Goal: Information Seeking & Learning: Learn about a topic

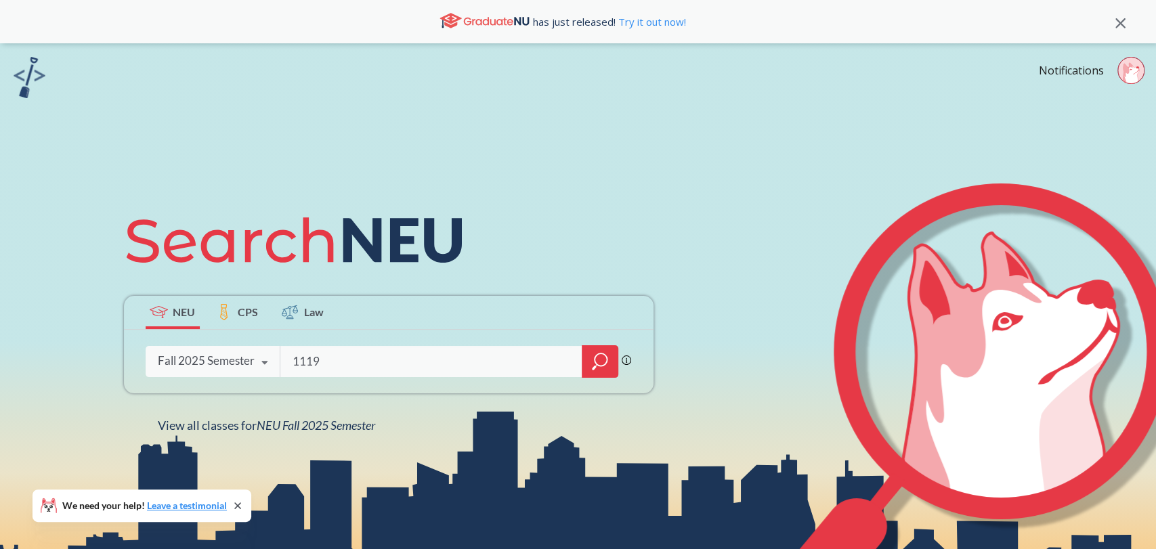
type input "11198"
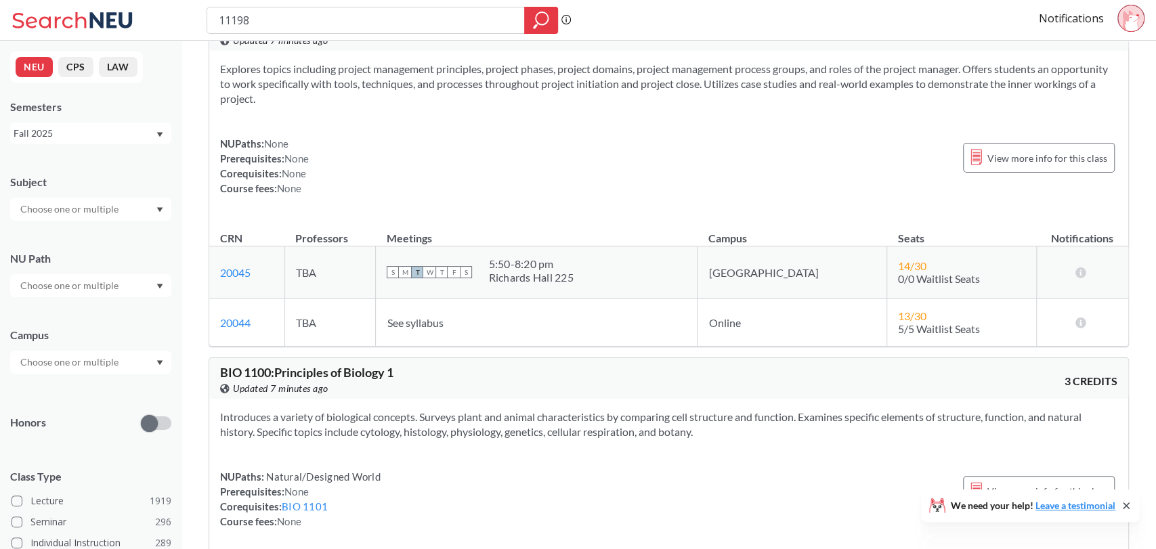
scroll to position [24813, 0]
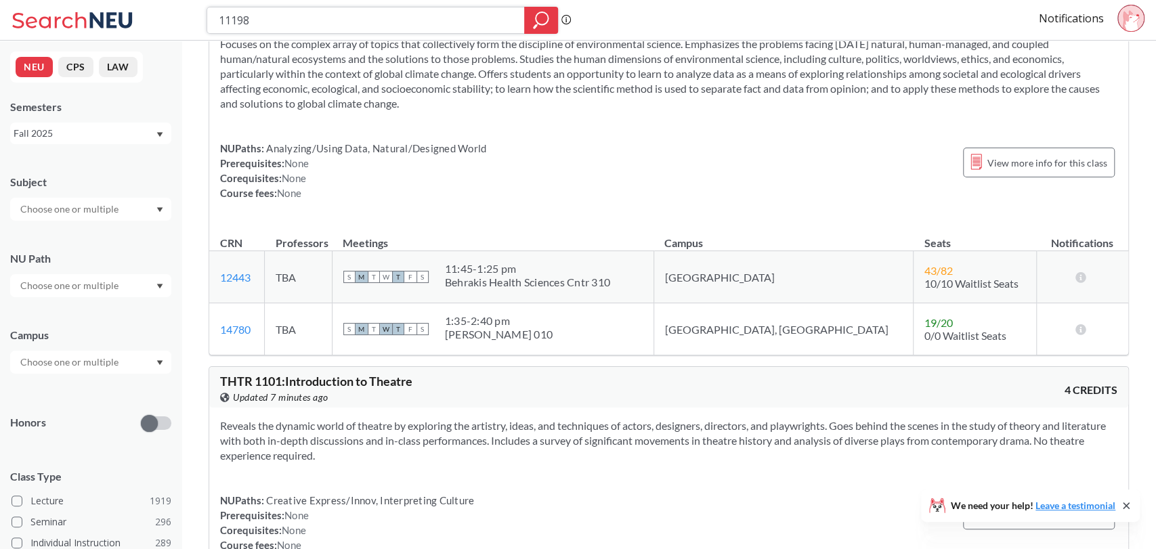
drag, startPoint x: 300, startPoint y: 29, endPoint x: 7, endPoint y: -84, distance: 313.7
type input "2301"
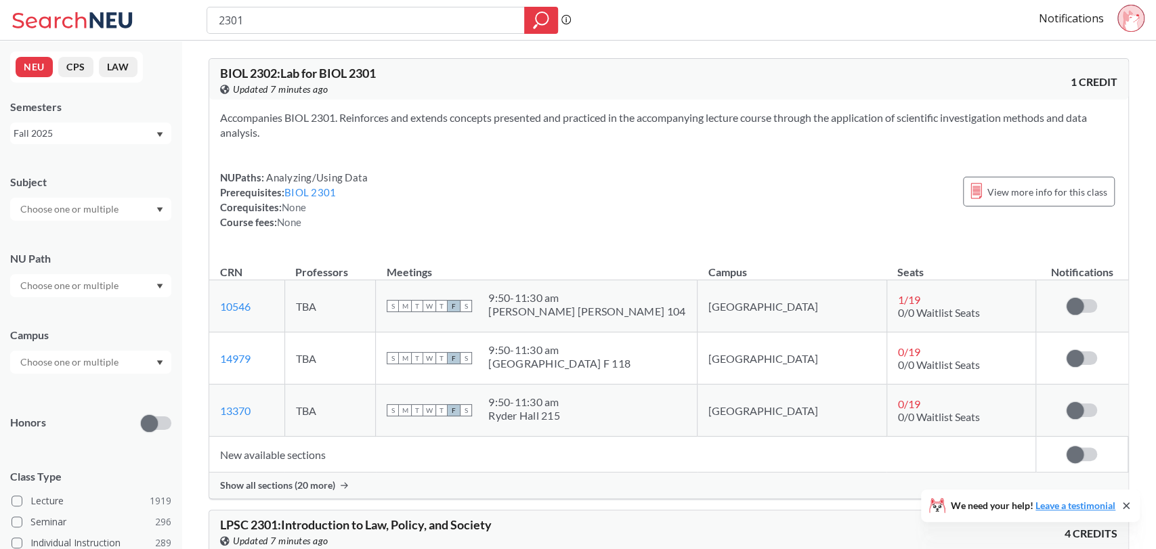
type input "11198"
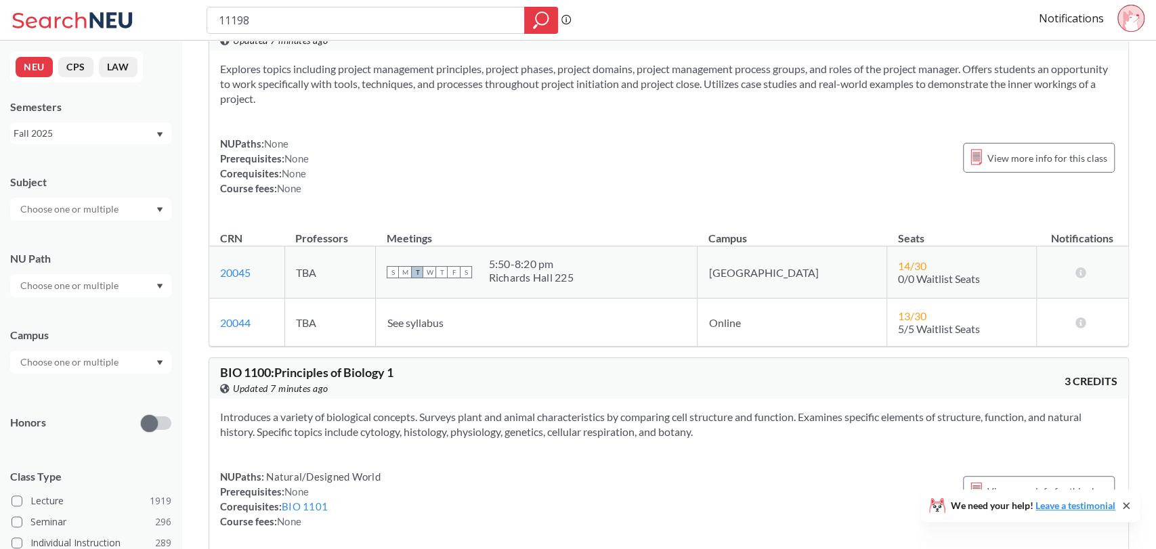
scroll to position [24813, 0]
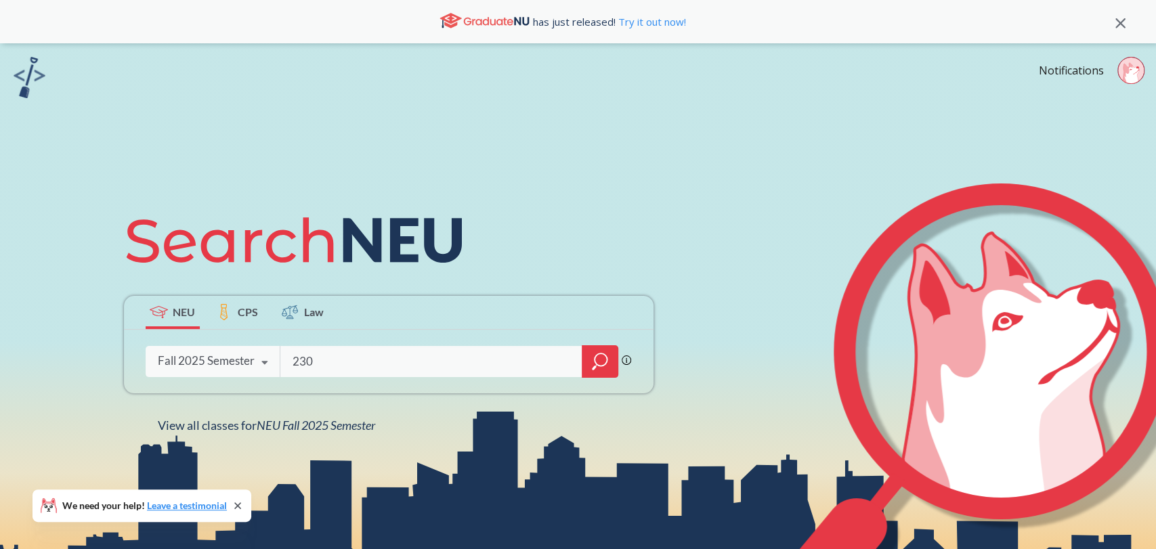
type input "2301"
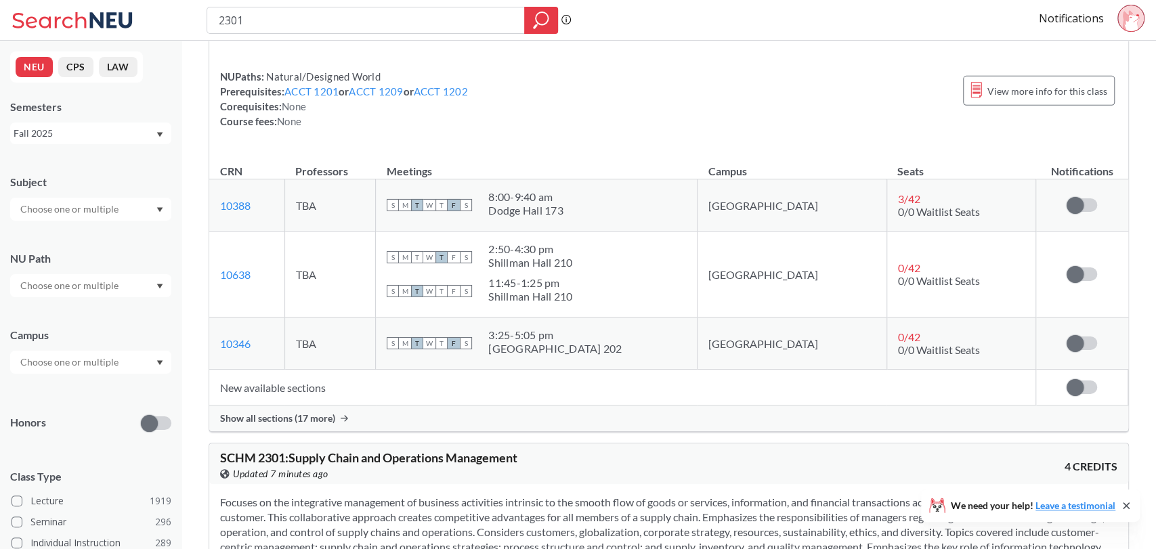
scroll to position [2923, 0]
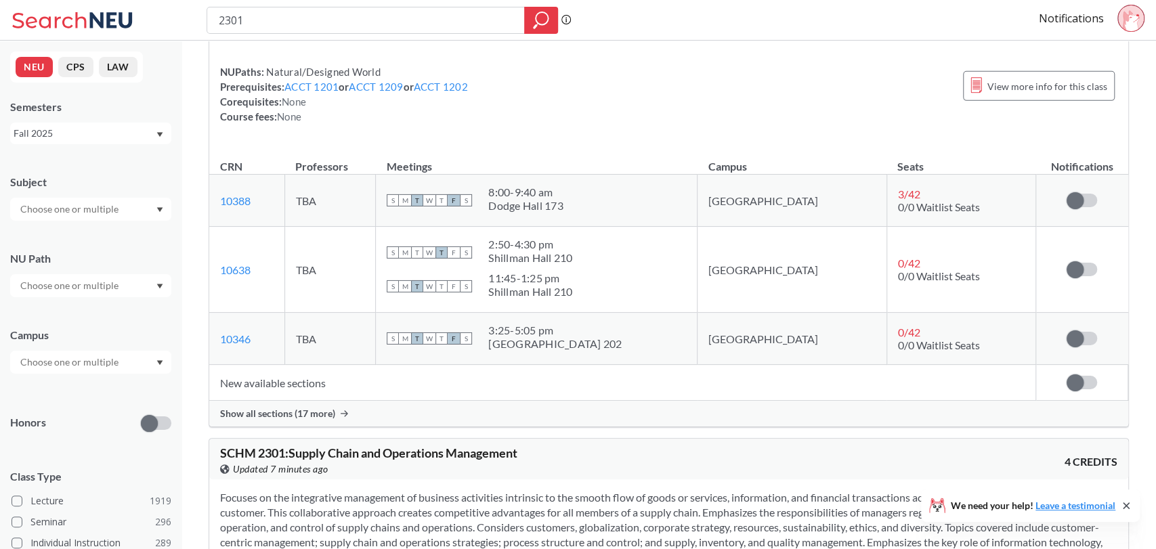
click at [299, 408] on span "Show all sections (17 more)" at bounding box center [277, 414] width 115 height 12
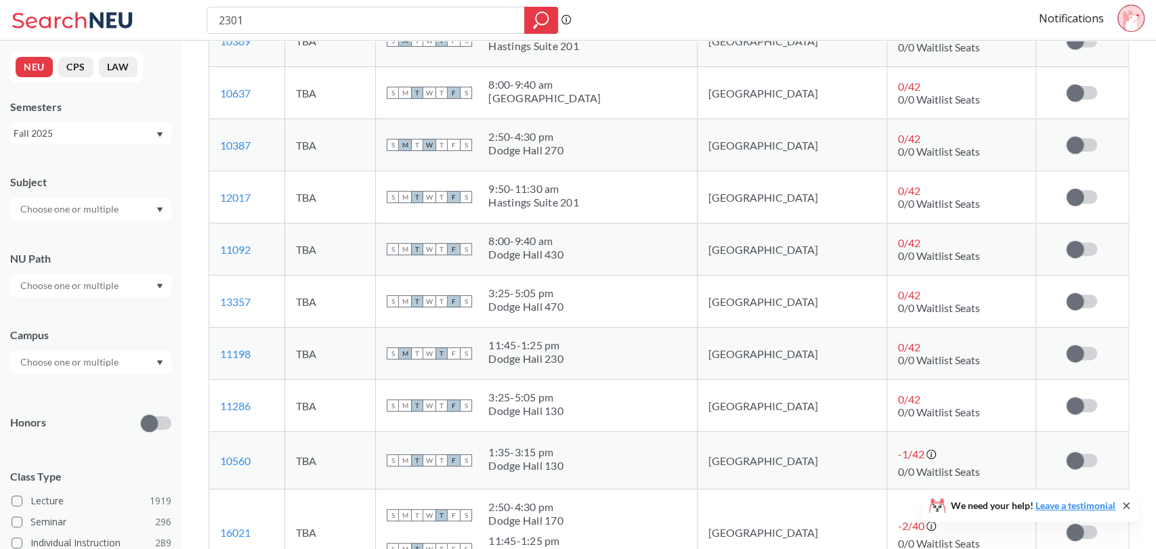
scroll to position [3748, 0]
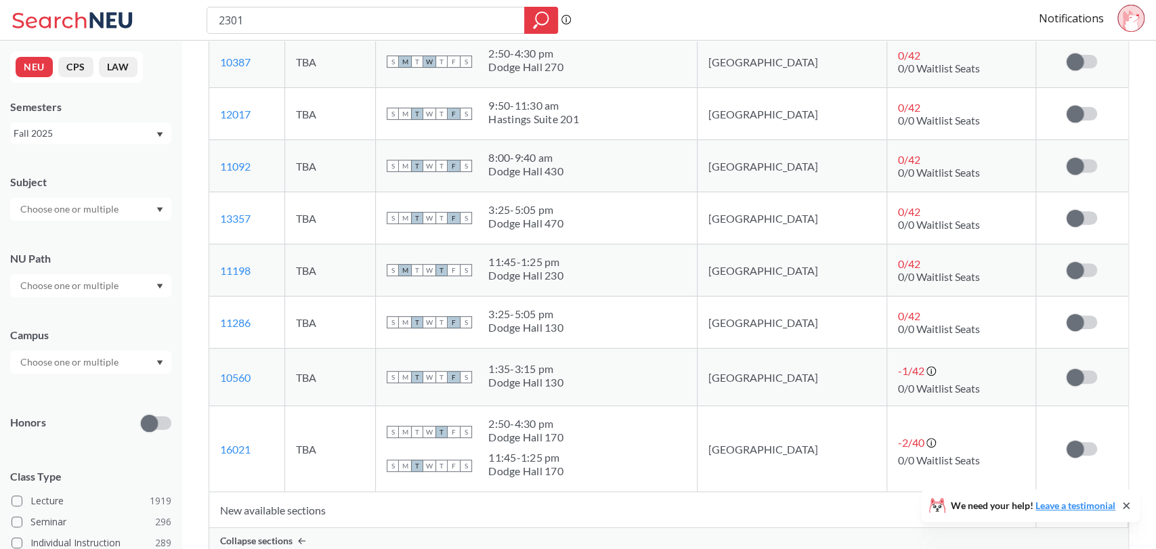
click at [1132, 21] on icon at bounding box center [1131, 20] width 16 height 21
click at [1062, 16] on link "Notifications" at bounding box center [1071, 18] width 65 height 15
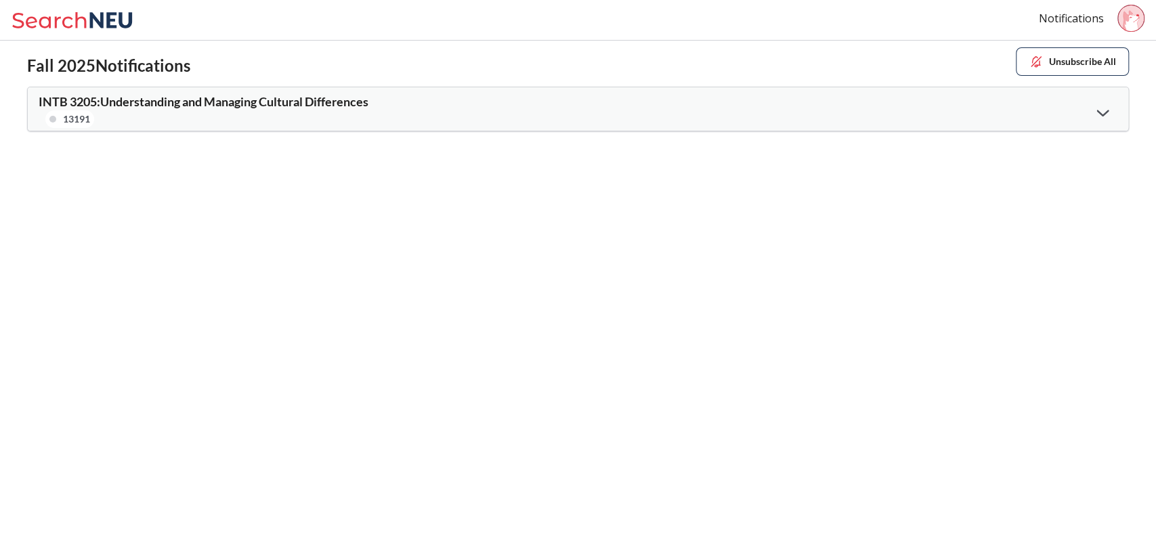
click at [681, 126] on div "INTB 3205 : Understanding and Managing Cultural Differences 13191" at bounding box center [578, 108] width 1101 height 43
click at [797, 110] on div "INTB 3205 : Understanding and Managing Cultural Differences 13191" at bounding box center [578, 108] width 1101 height 43
click at [1100, 113] on icon at bounding box center [1103, 112] width 12 height 7
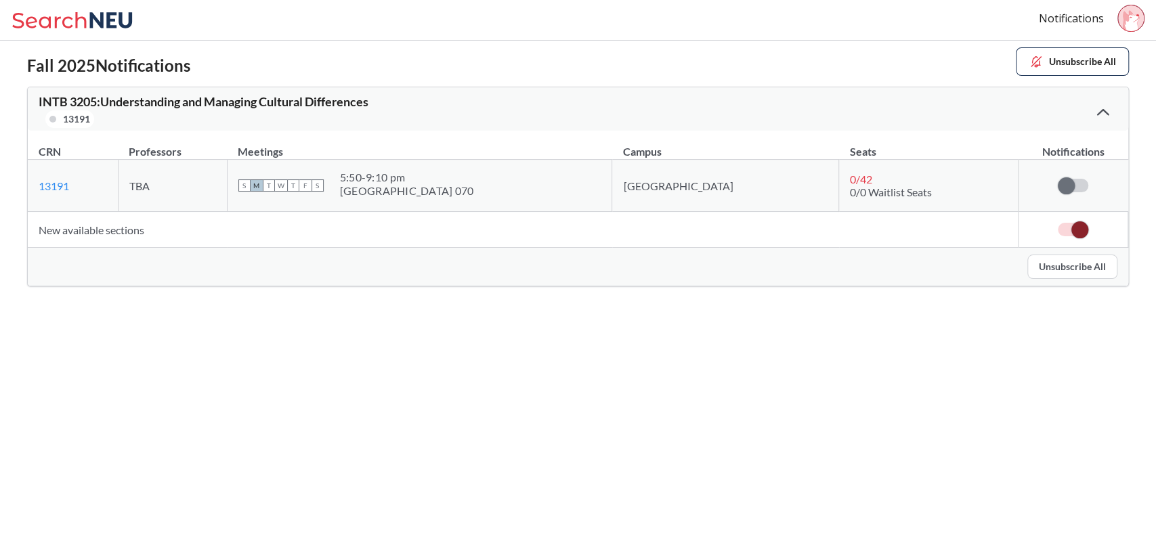
click at [1100, 112] on icon at bounding box center [1103, 112] width 12 height 7
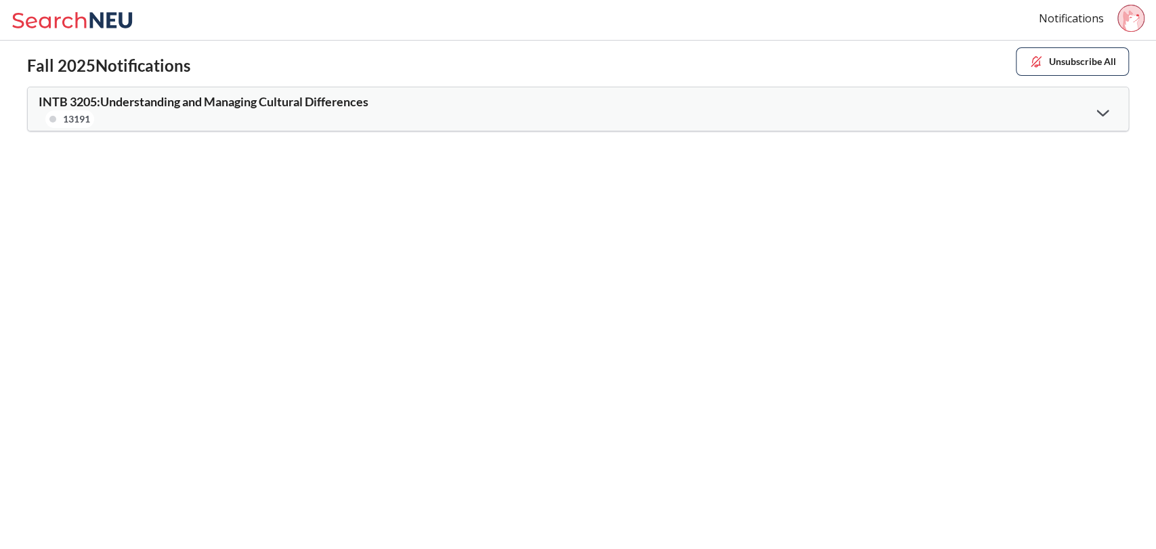
click at [1100, 112] on icon at bounding box center [1103, 113] width 12 height 7
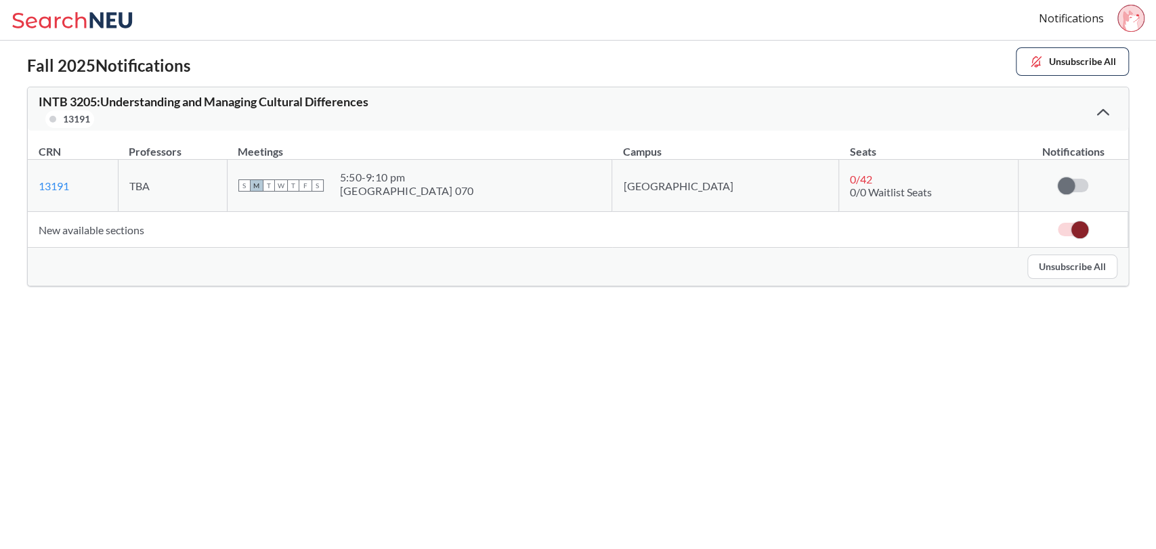
click at [1100, 112] on icon at bounding box center [1103, 112] width 12 height 7
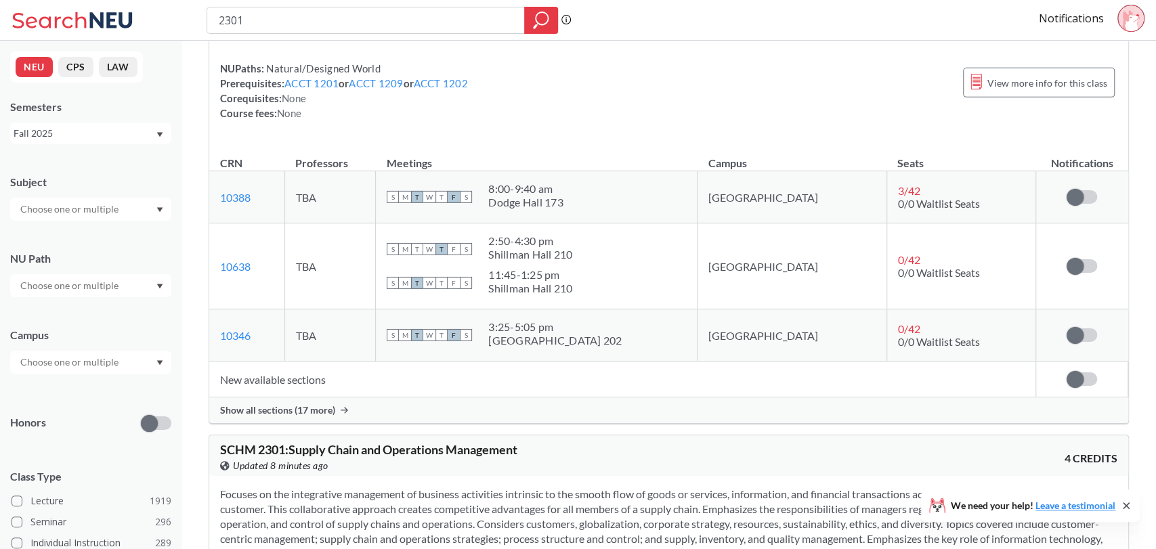
scroll to position [2929, 0]
click at [297, 402] on span "Show all sections (17 more)" at bounding box center [277, 408] width 115 height 12
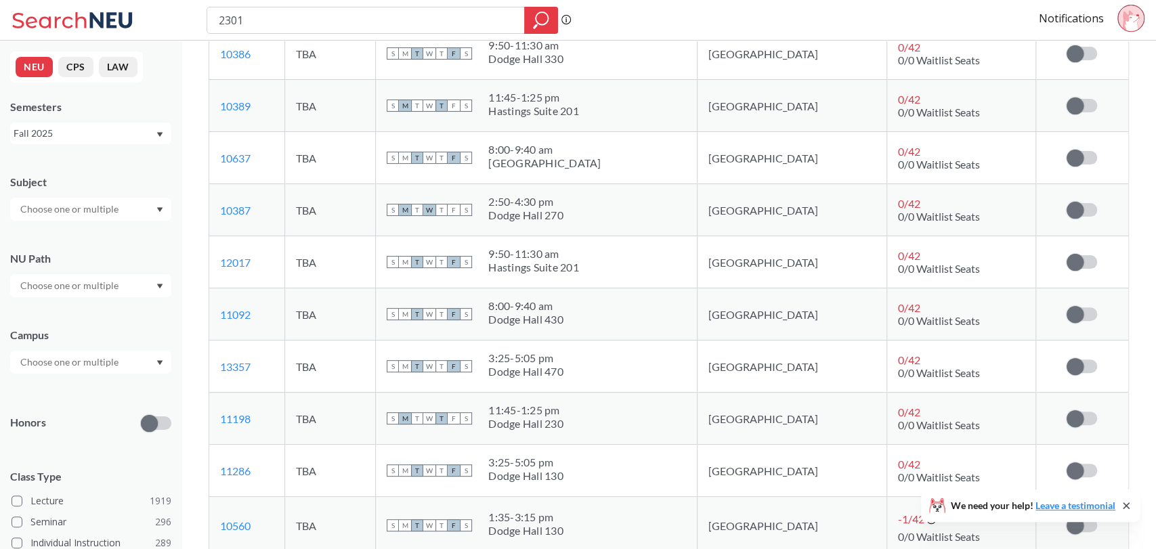
scroll to position [3612, 0]
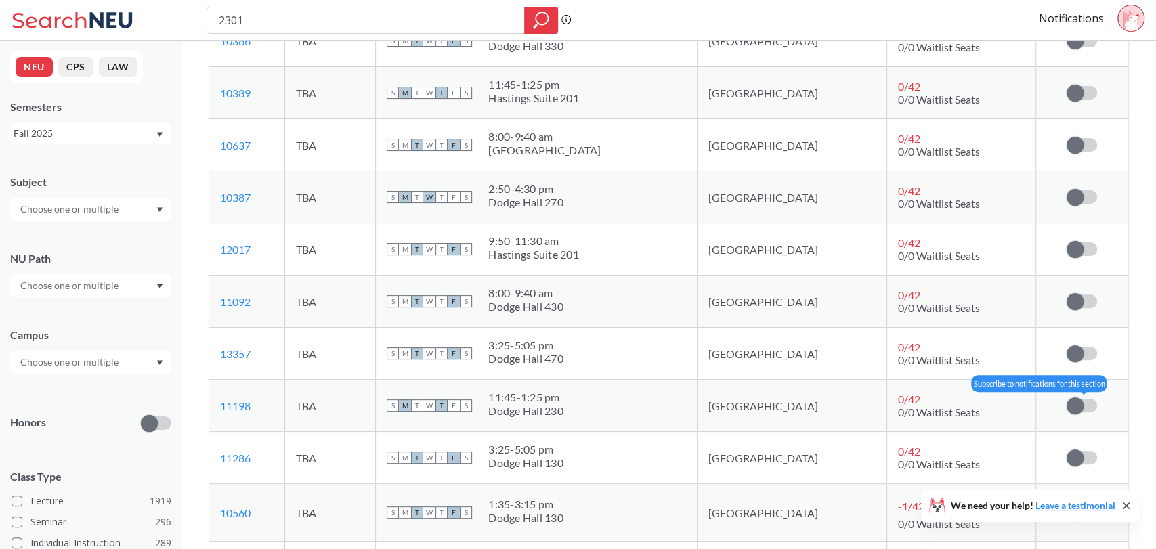
click at [1089, 399] on label at bounding box center [1082, 406] width 30 height 14
click at [1067, 399] on input "checkbox" at bounding box center [1067, 399] width 0 height 0
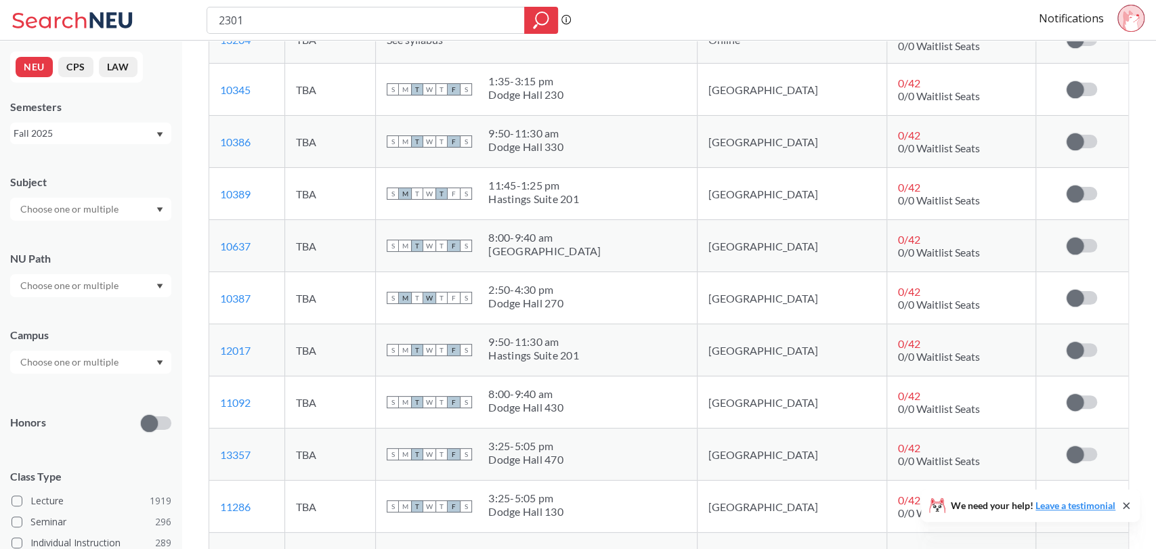
scroll to position [3559, 0]
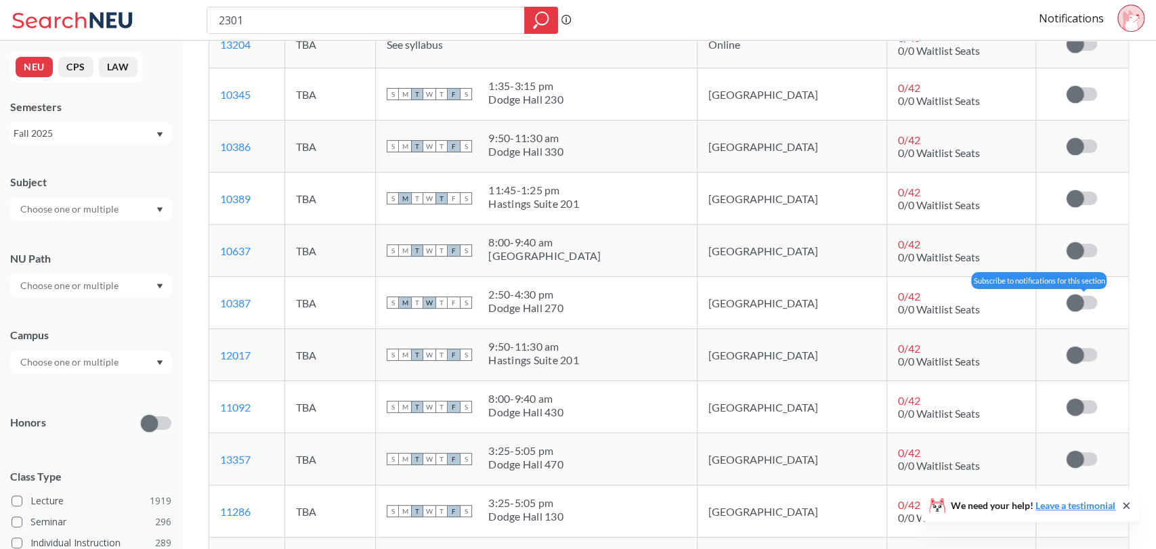
click at [1086, 296] on label at bounding box center [1082, 303] width 30 height 14
click at [1067, 296] on input "checkbox" at bounding box center [1067, 296] width 0 height 0
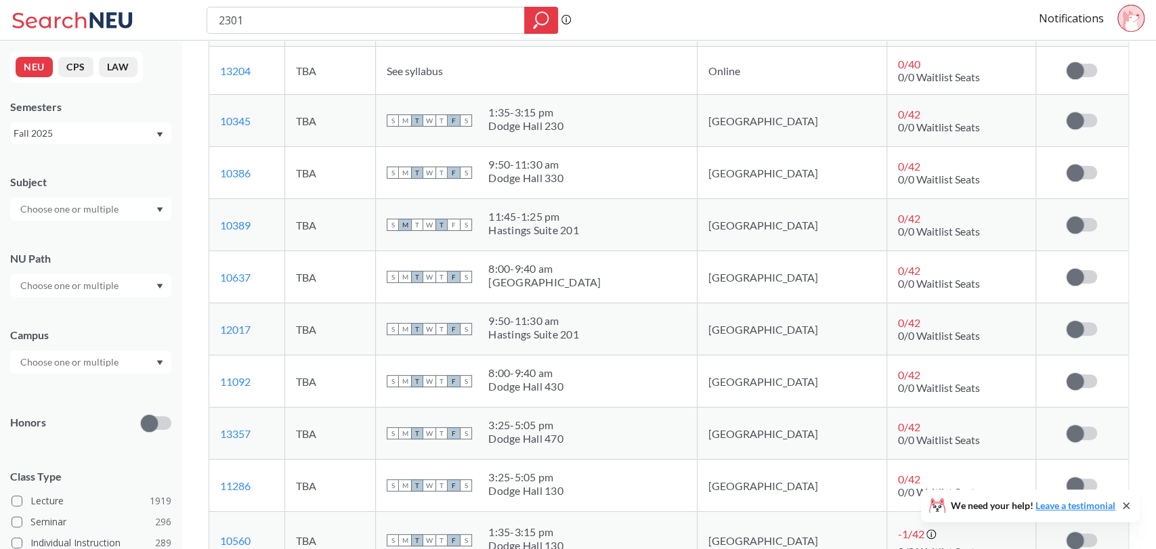
scroll to position [3587, 0]
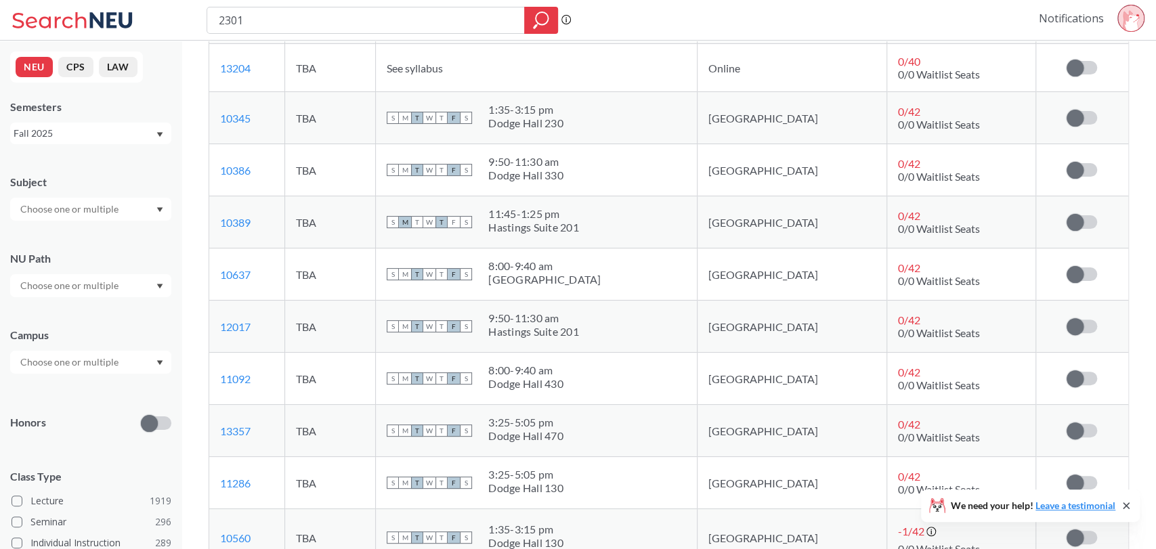
click at [1042, 18] on link "Notifications" at bounding box center [1071, 18] width 65 height 15
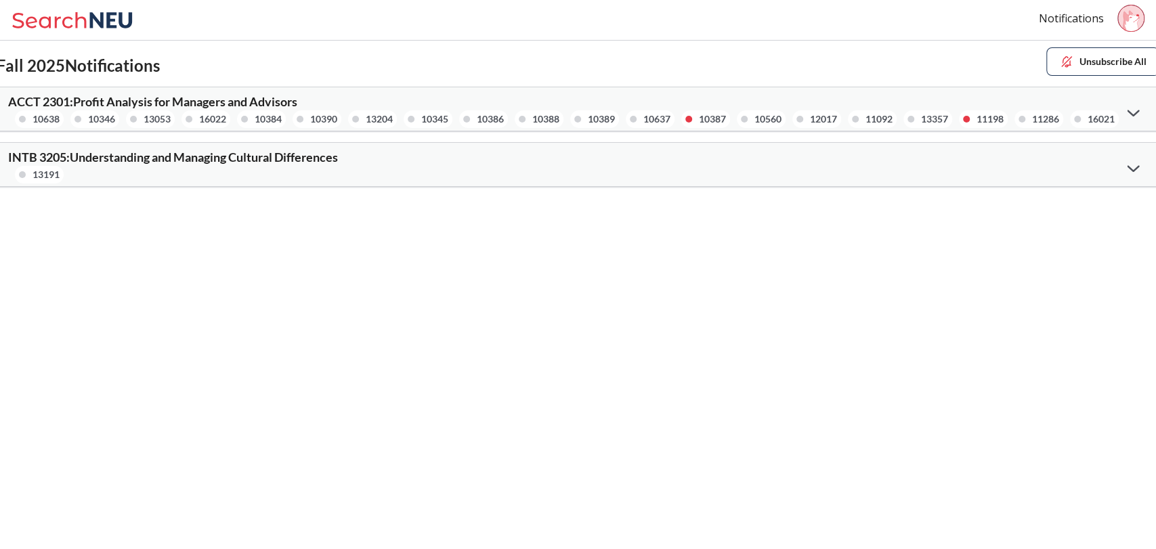
click at [649, 152] on div "INTB 3205 : Understanding and Managing Cultural Differences 13191" at bounding box center [578, 164] width 1162 height 43
click at [1130, 174] on div at bounding box center [1133, 168] width 29 height 28
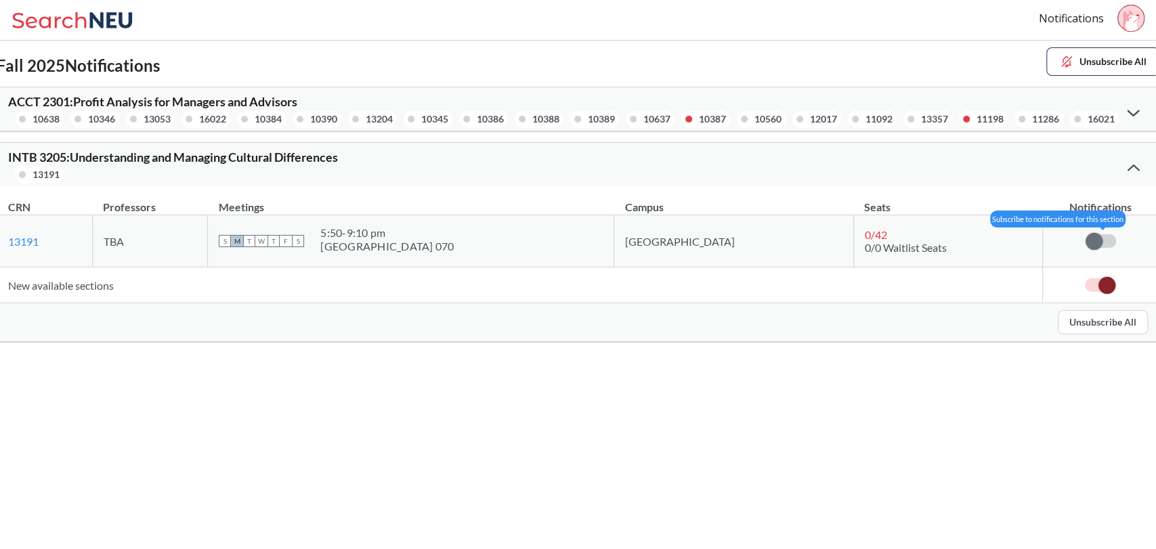
click at [1103, 236] on label at bounding box center [1101, 241] width 30 height 14
click at [1086, 234] on input "checkbox" at bounding box center [1086, 234] width 0 height 0
click at [1139, 98] on div at bounding box center [1133, 112] width 29 height 28
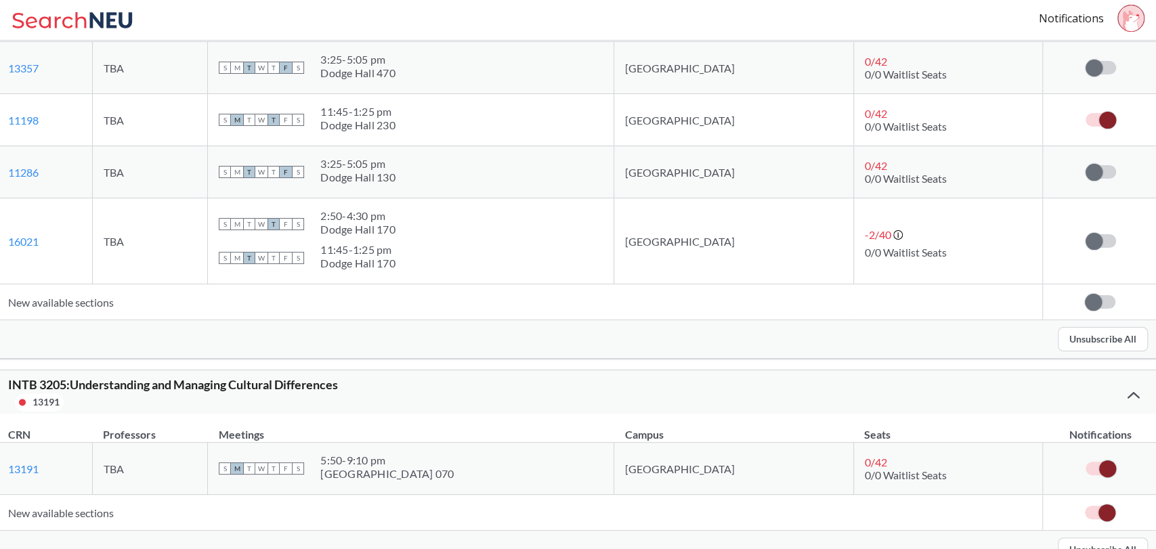
scroll to position [1013, 0]
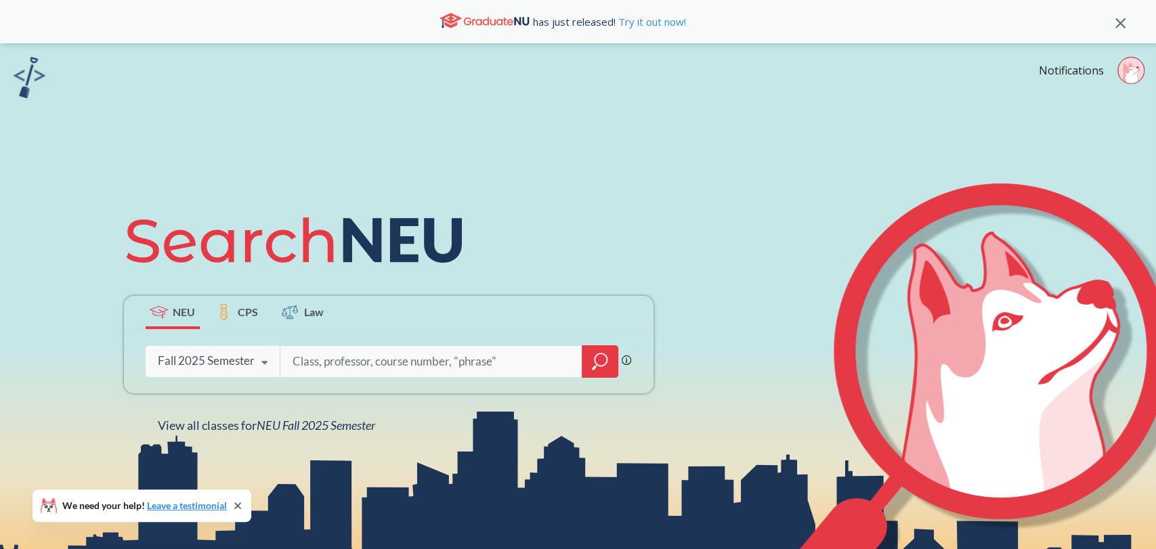
click at [420, 371] on input "search" at bounding box center [432, 361] width 282 height 28
click at [1120, 18] on icon at bounding box center [1121, 23] width 10 height 10
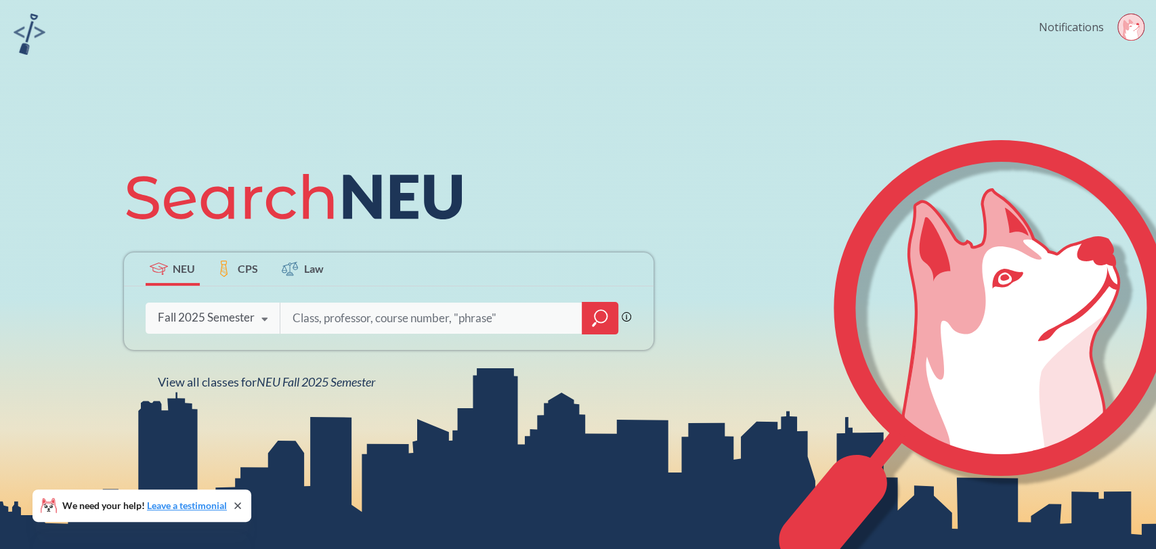
click at [1072, 26] on link "Notifications" at bounding box center [1071, 27] width 65 height 15
